Goal: Ask a question: Seek information or help from site administrators or community

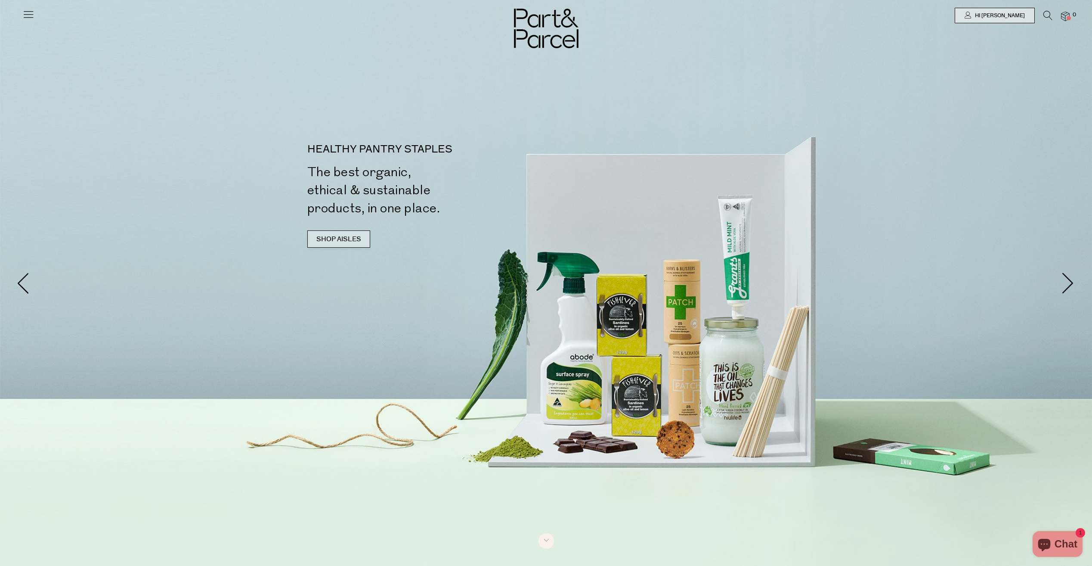
click at [353, 241] on link "SHOP AISLES" at bounding box center [338, 238] width 63 height 17
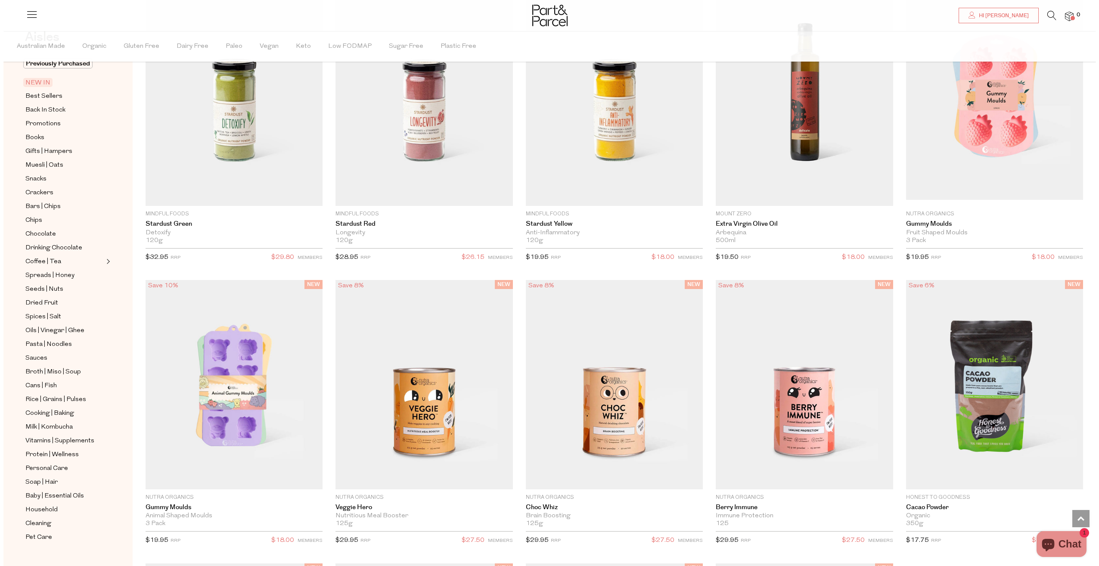
scroll to position [822, 0]
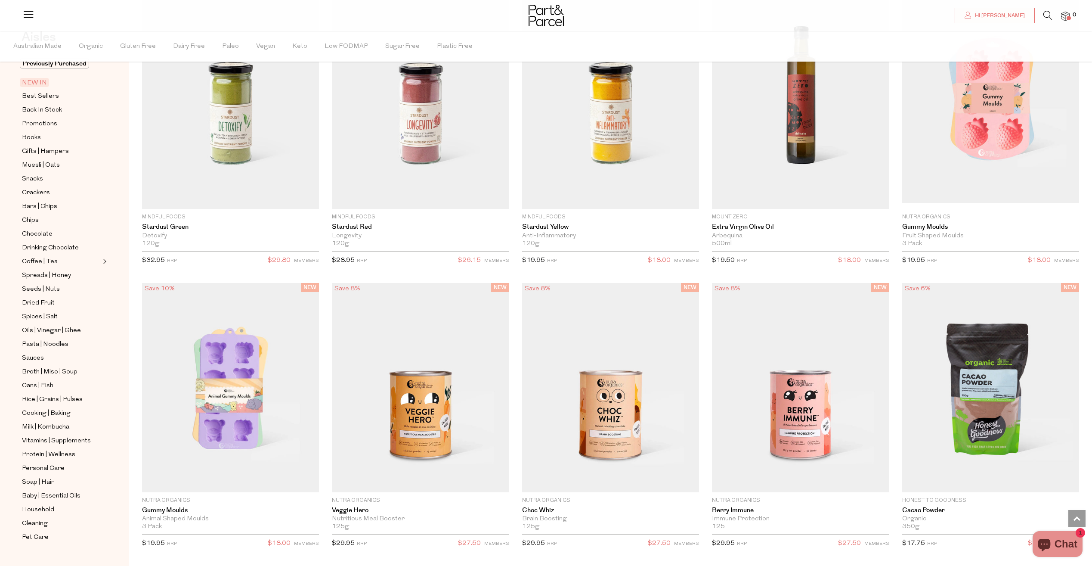
click at [1046, 15] on icon at bounding box center [1048, 15] width 9 height 9
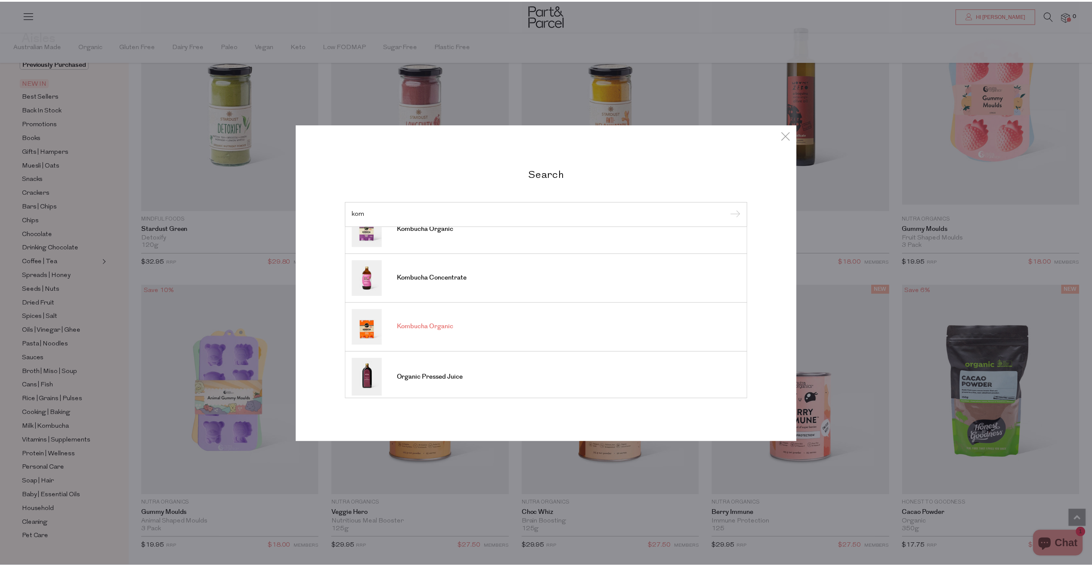
scroll to position [172, 0]
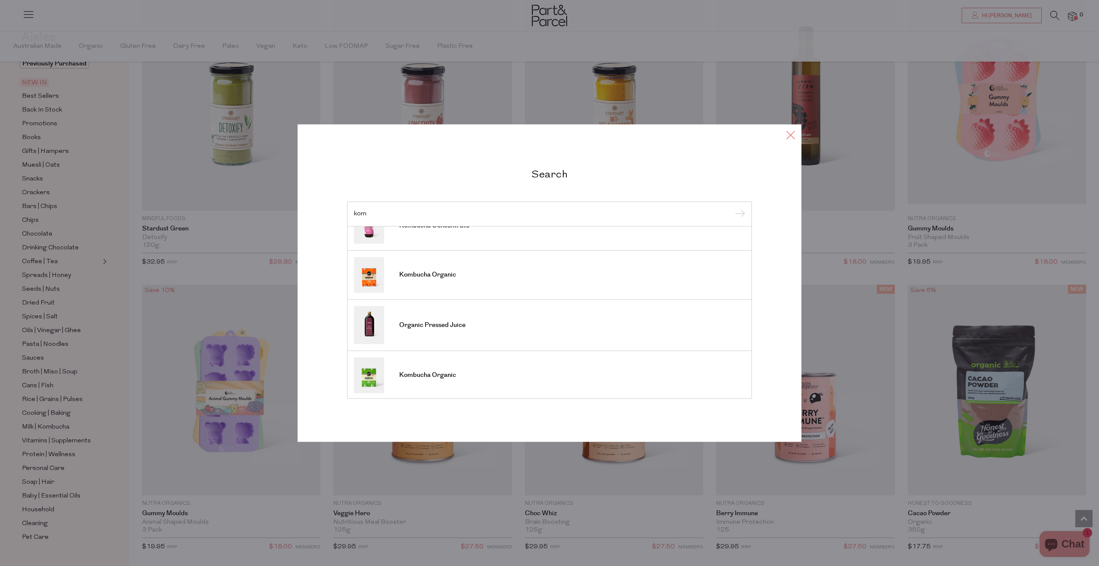
type input "kom"
click at [791, 135] on icon at bounding box center [790, 135] width 13 height 12
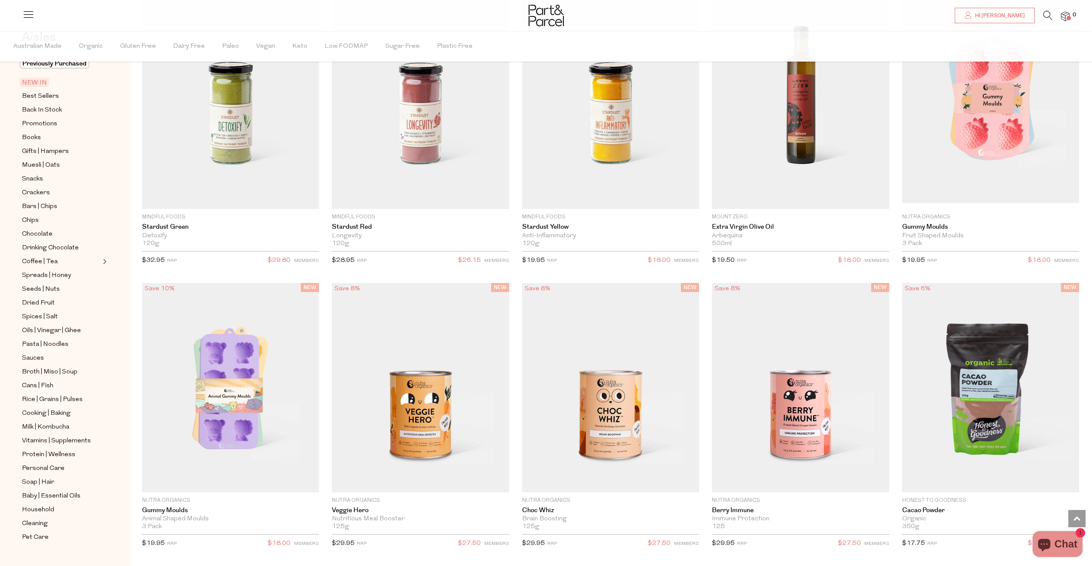
click at [1063, 542] on span "Chat" at bounding box center [1066, 543] width 23 height 13
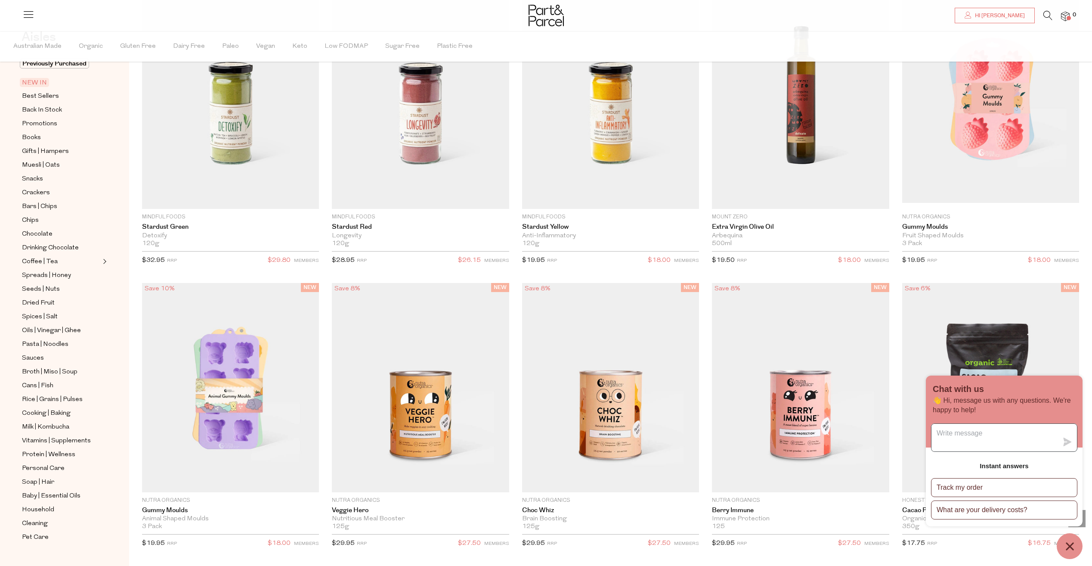
click at [962, 431] on textarea "Message us" at bounding box center [995, 438] width 127 height 28
click at [938, 431] on textarea "are you out of Kombucha concentrate for soda stream Zesty Ginger" at bounding box center [995, 438] width 127 height 28
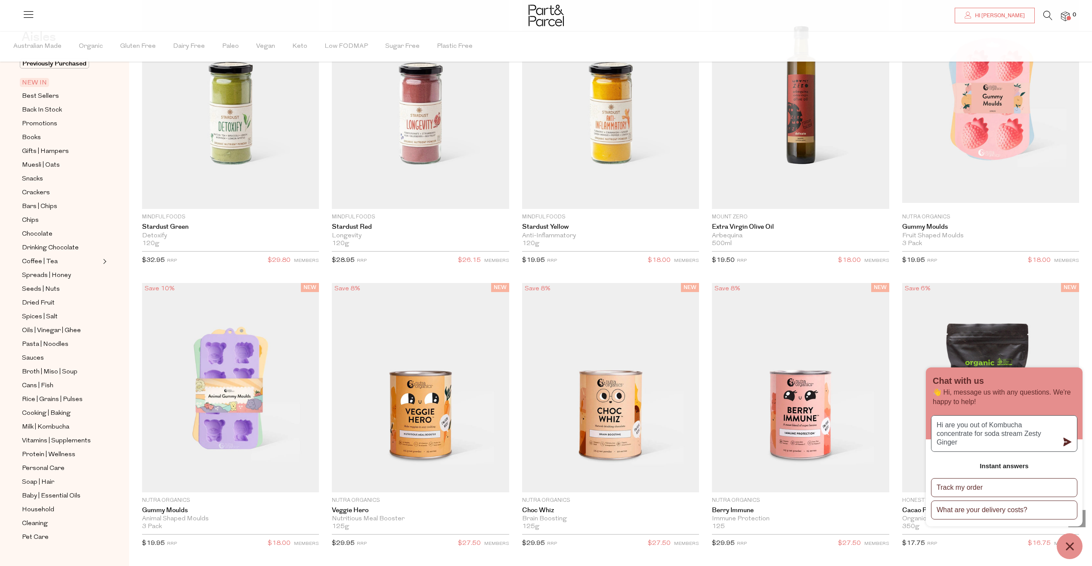
type textarea "Hi are you out of Kombucha concentrate for soda stream Zesty Ginger"
click at [1066, 438] on icon "submit" at bounding box center [1068, 442] width 8 height 9
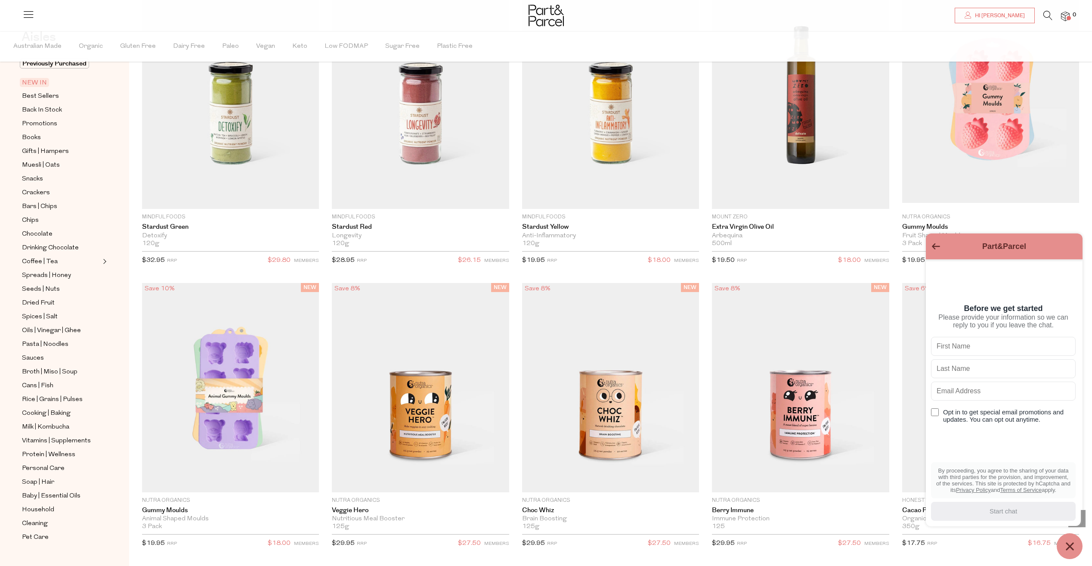
click at [971, 350] on input "text" at bounding box center [1003, 346] width 145 height 19
type input "[PERSON_NAME]"
type input "[PERSON_NAME][EMAIL_ADDRESS][DOMAIN_NAME]"
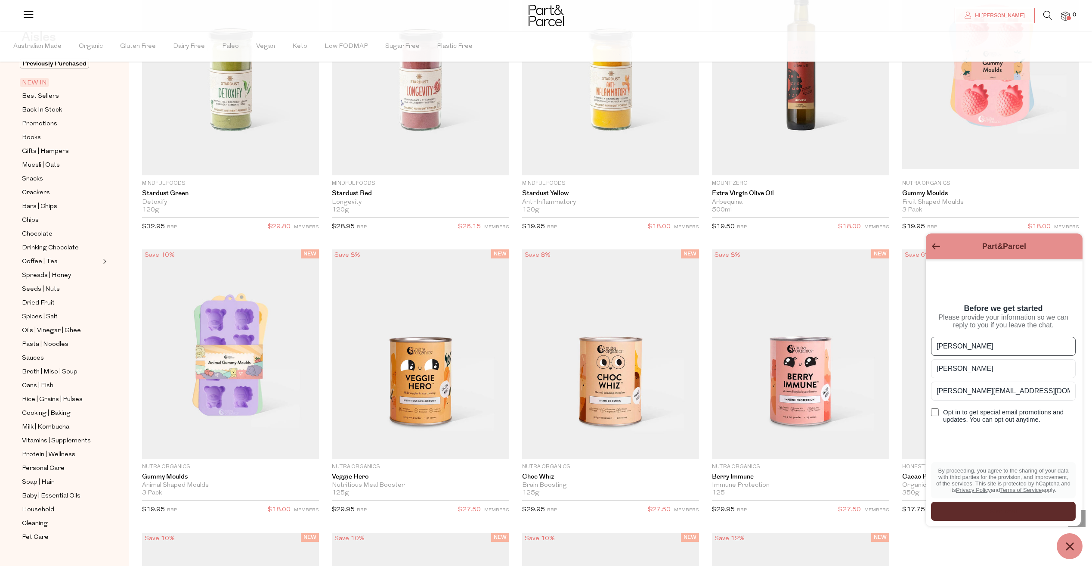
scroll to position [908, 0]
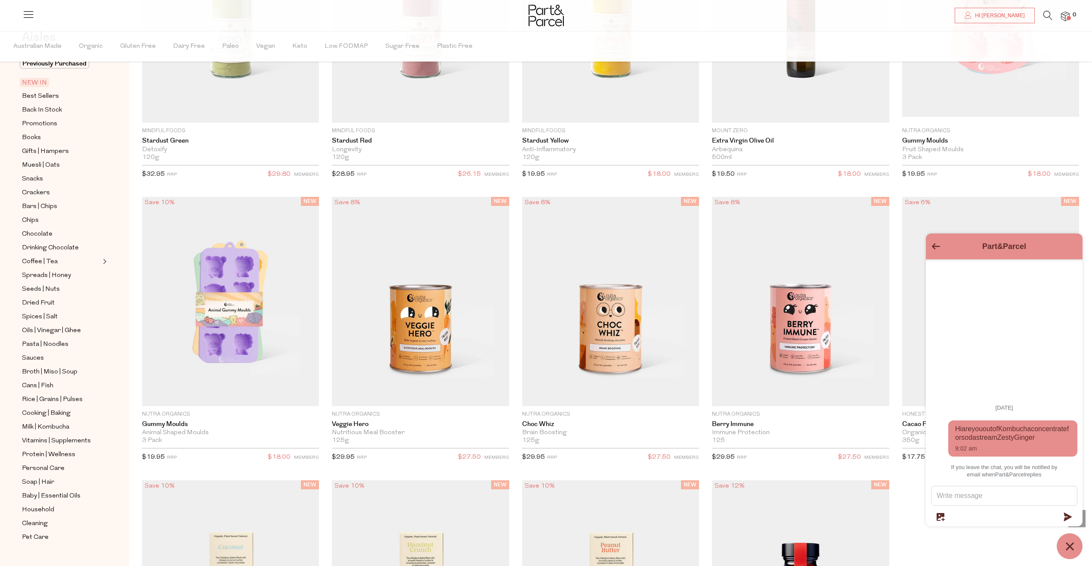
drag, startPoint x: 1013, startPoint y: 428, endPoint x: 1015, endPoint y: 442, distance: 14.9
click at [1015, 442] on div "Hi are you out of Kombucha concentrate for soda stream Zesty Ginger 9:02 am" at bounding box center [1013, 438] width 129 height 36
click at [1067, 515] on icon "submit" at bounding box center [1068, 516] width 8 height 9
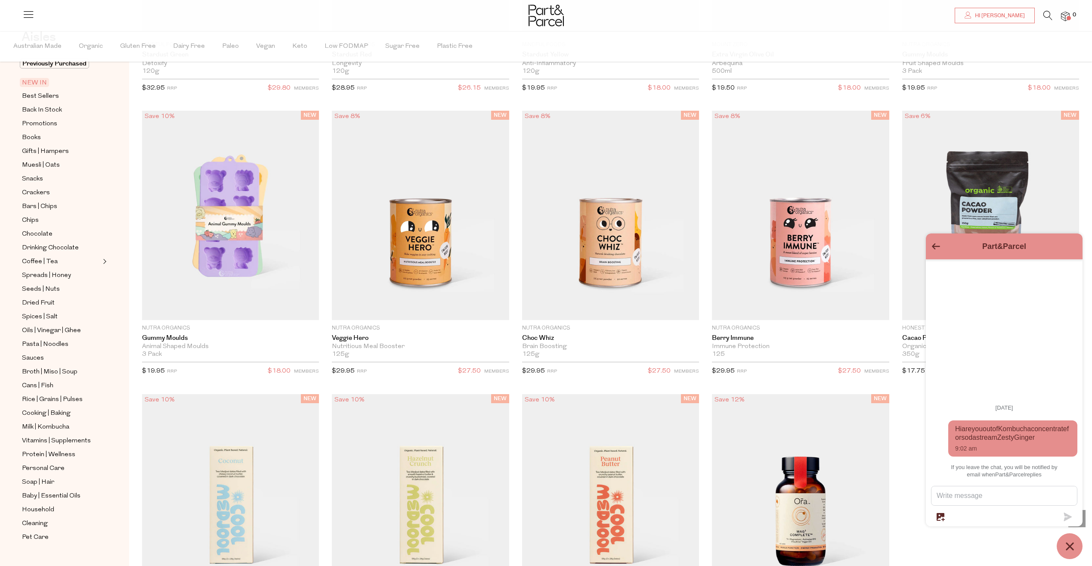
scroll to position [994, 0]
